Goal: Information Seeking & Learning: Check status

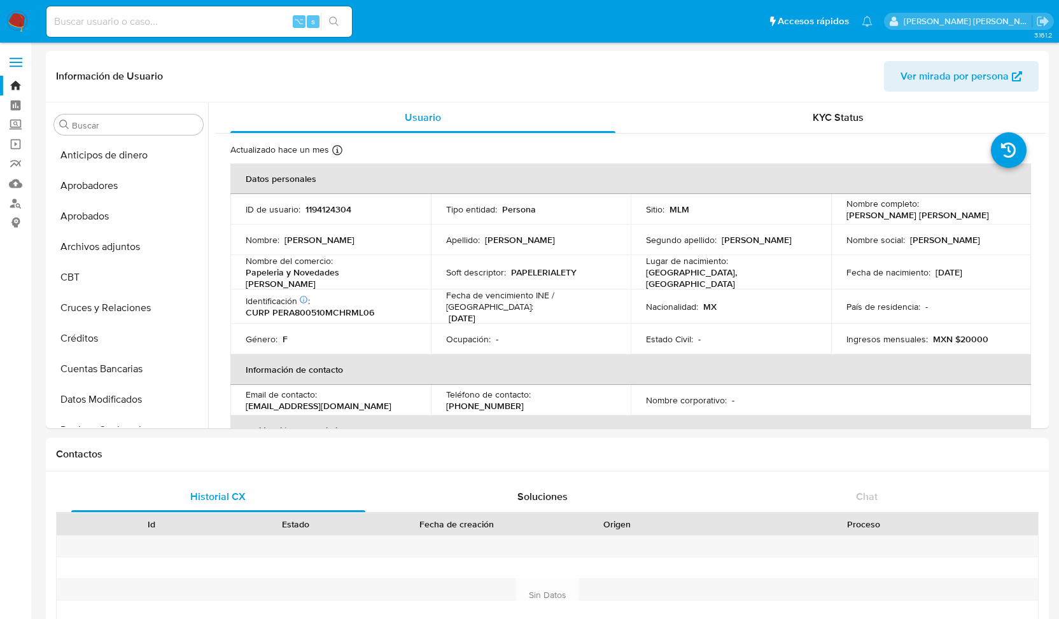
select select "10"
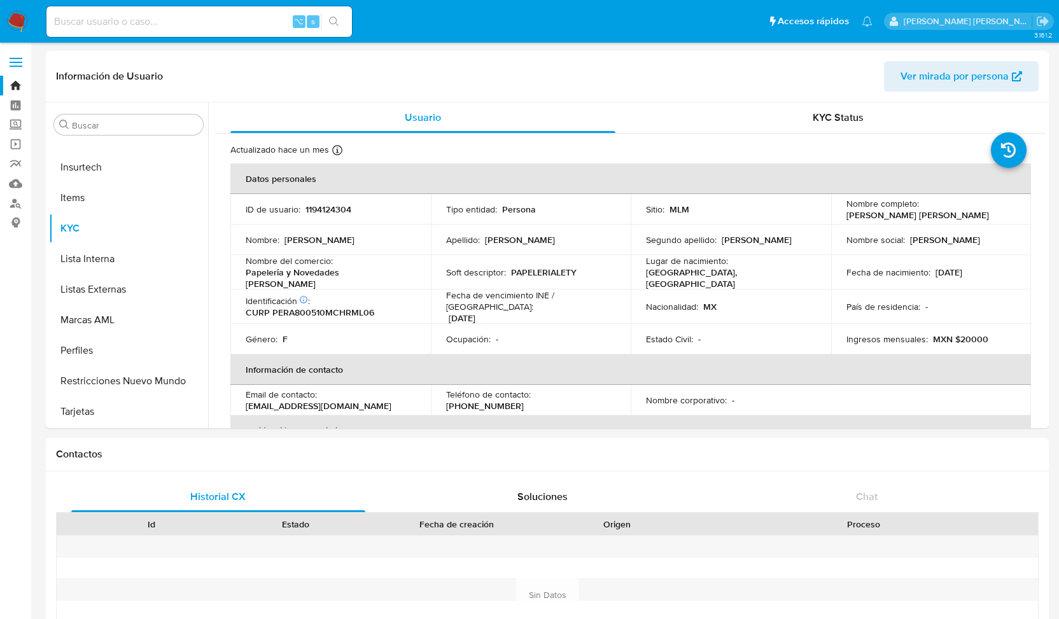
click at [149, 12] on div "⌥ s" at bounding box center [198, 21] width 305 height 31
click at [142, 11] on div "⌥ s" at bounding box center [198, 21] width 305 height 31
click at [106, 20] on input at bounding box center [198, 21] width 305 height 17
type input "97757163"
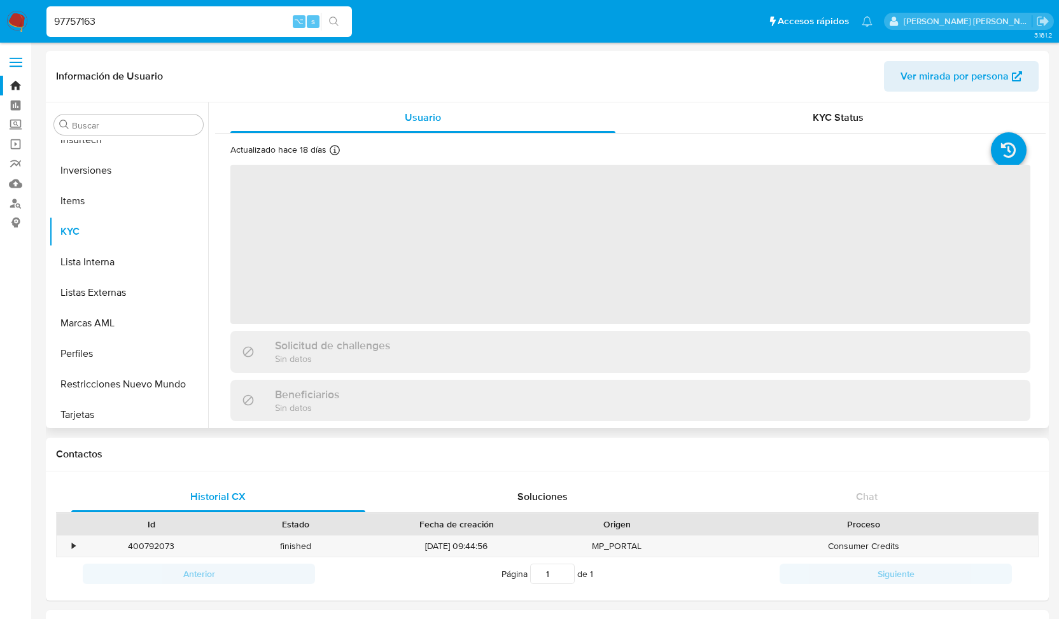
scroll to position [660, 0]
select select "10"
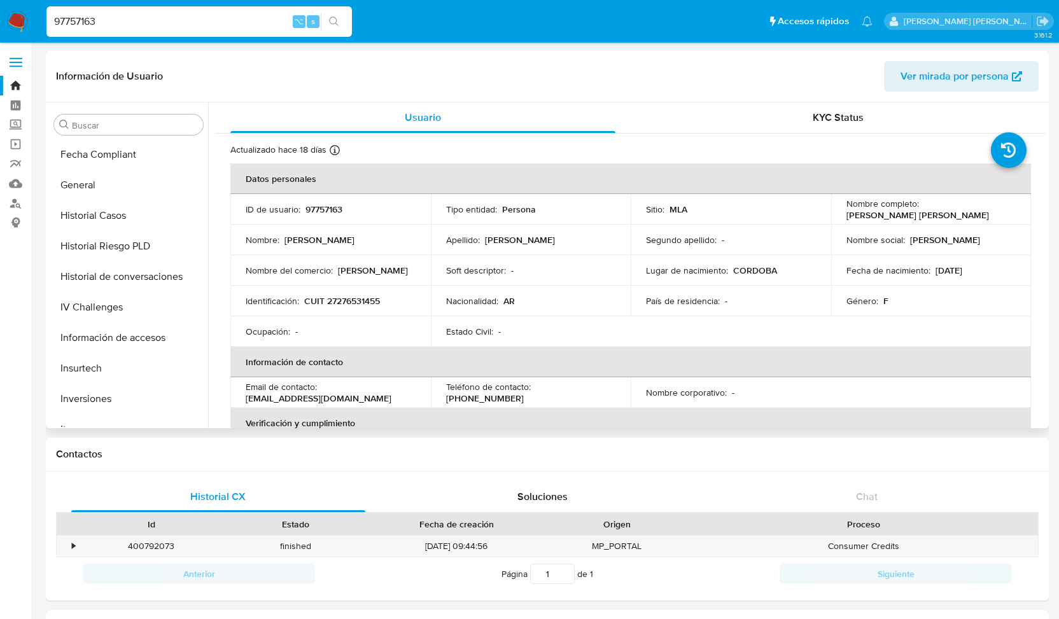
scroll to position [426, 0]
click at [131, 220] on button "Historial Casos" at bounding box center [123, 218] width 149 height 31
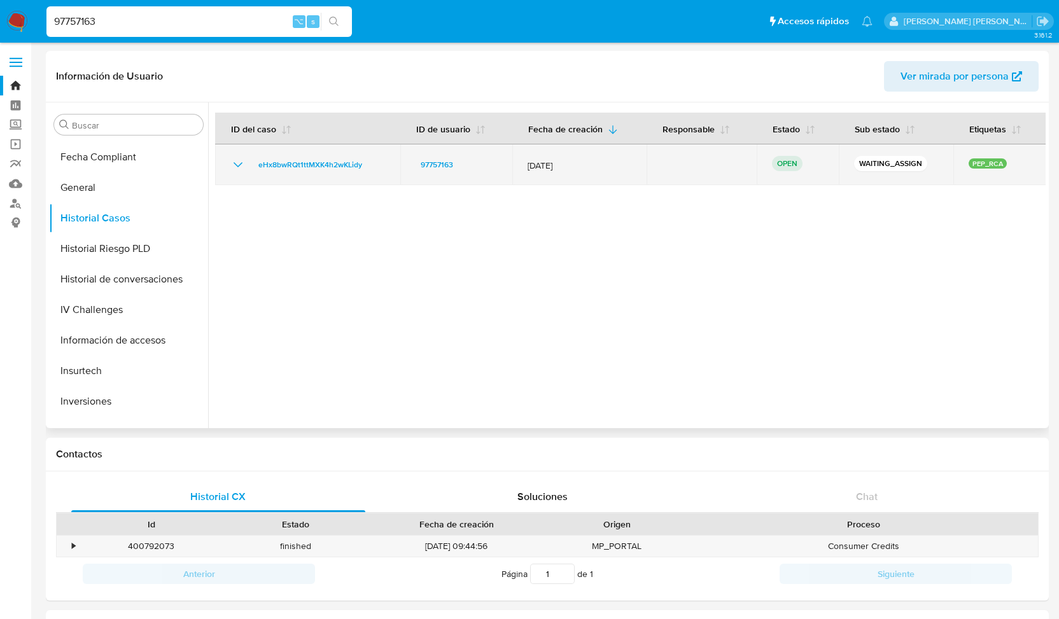
click at [238, 167] on icon "Mostrar/Ocultar" at bounding box center [237, 164] width 15 height 15
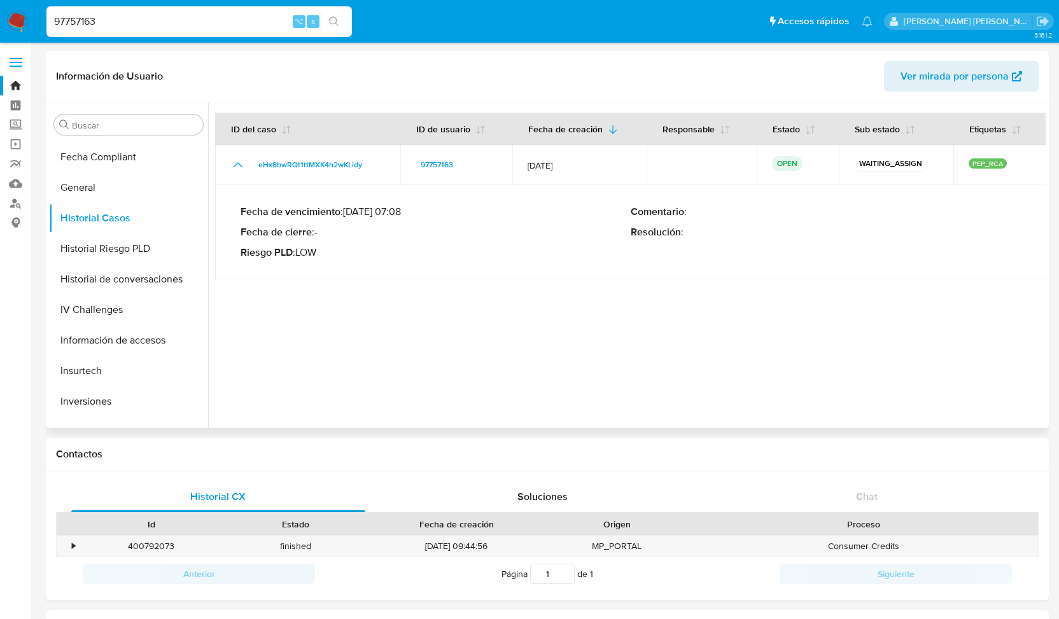
click at [382, 80] on header "Información de Usuario Ver mirada por persona" at bounding box center [547, 76] width 982 height 31
